Goal: Task Accomplishment & Management: Use online tool/utility

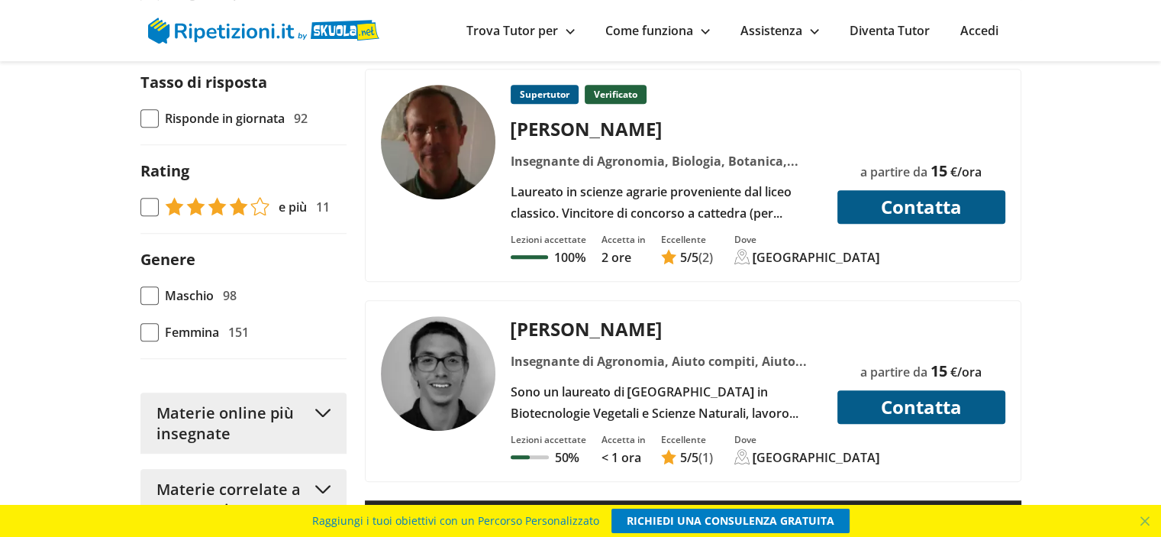
scroll to position [918, 0]
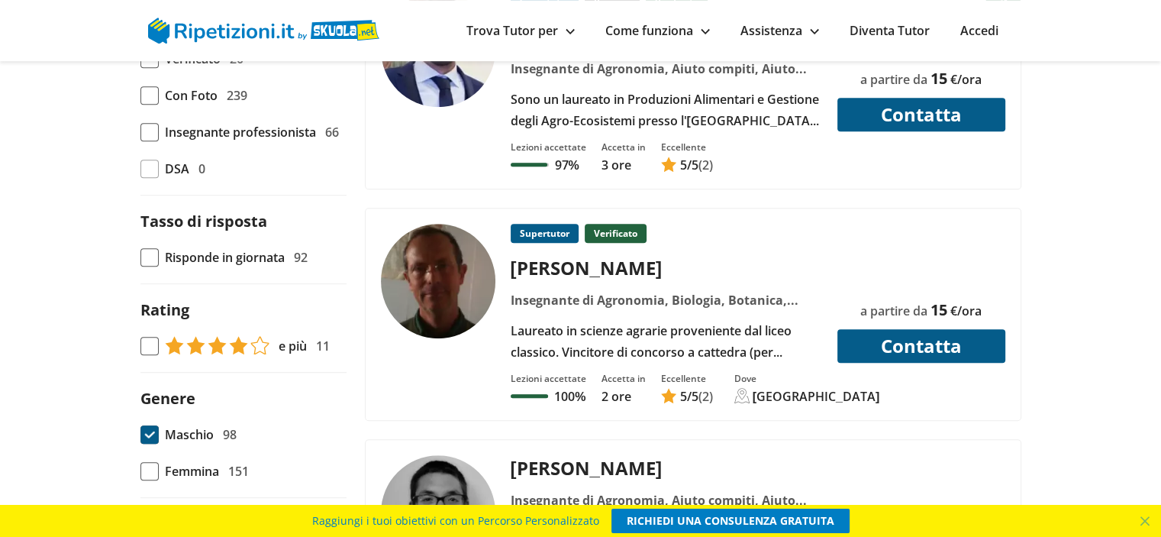
click at [150, 428] on span at bounding box center [150, 434] width 18 height 18
click at [141, 434] on input "Maschio 98" at bounding box center [141, 434] width 0 height 0
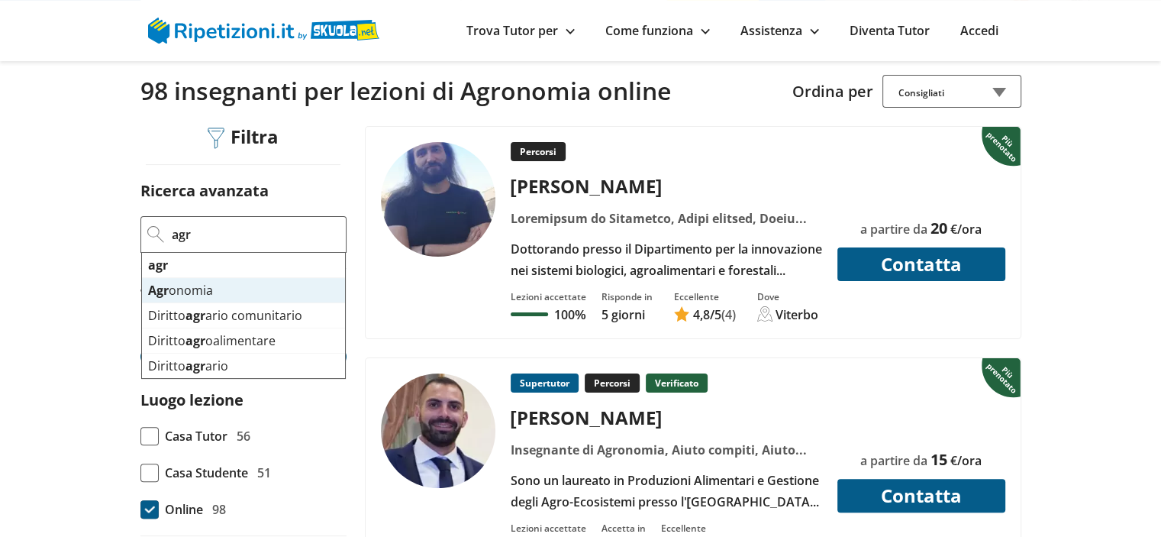
click at [180, 286] on span "Agr onomia" at bounding box center [180, 290] width 65 height 17
type input "Agronomia"
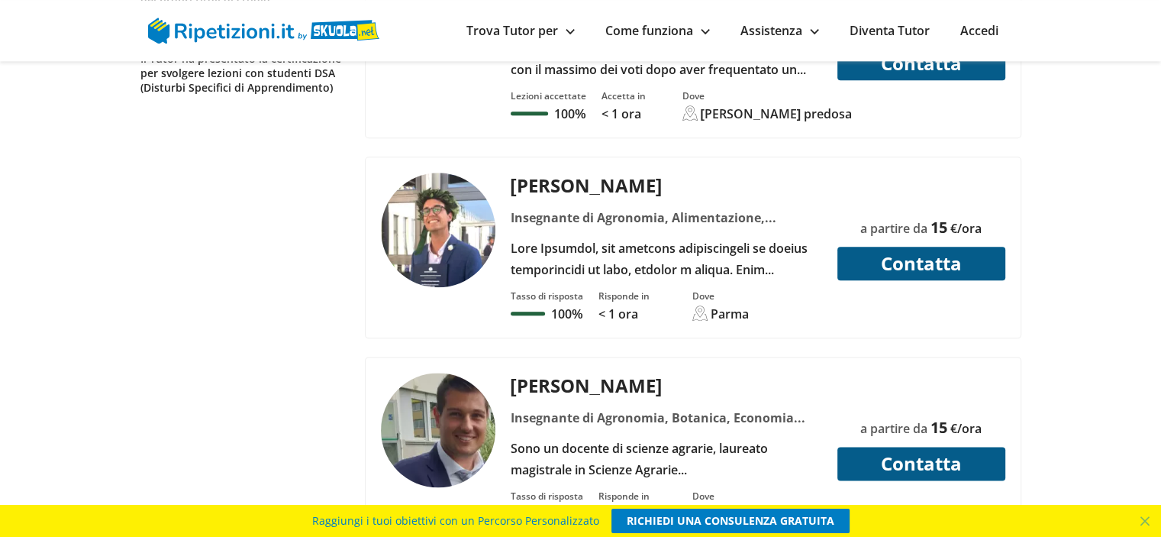
scroll to position [1985, 0]
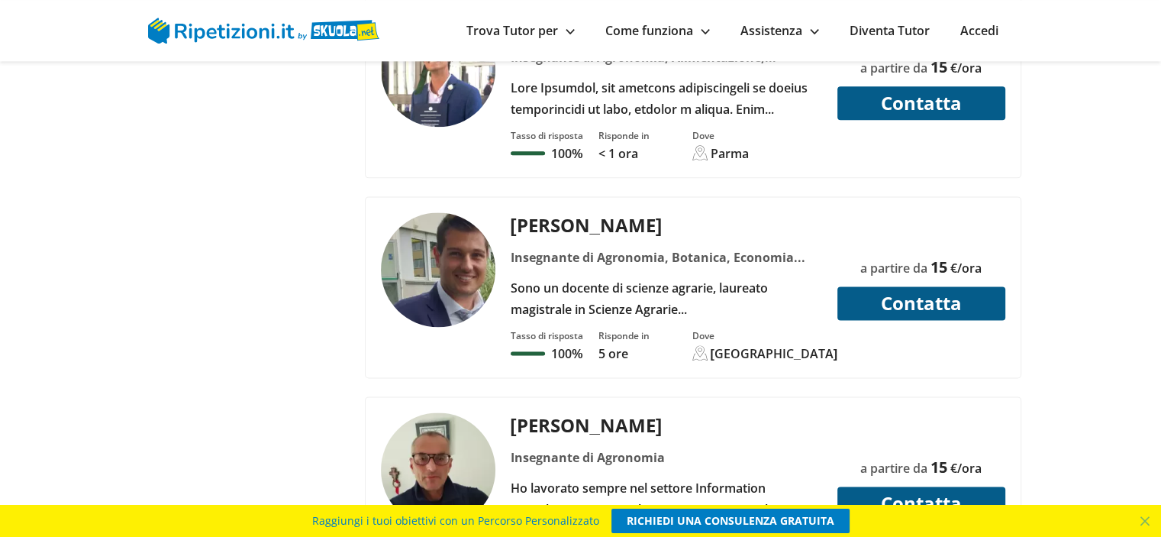
click at [522, 212] on div "[PERSON_NAME]" at bounding box center [666, 224] width 323 height 25
